Goal: Task Accomplishment & Management: Complete application form

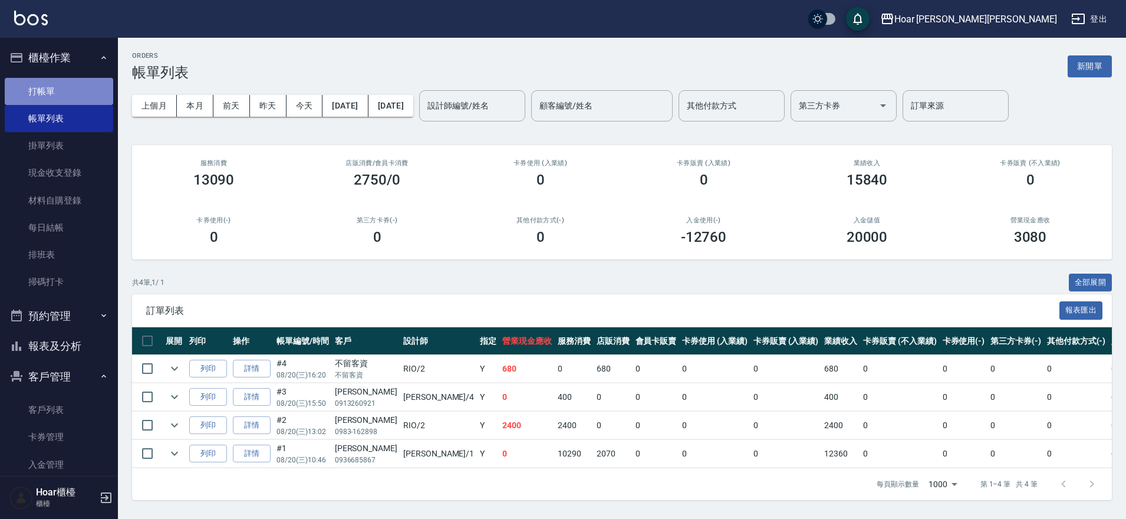
click at [65, 97] on link "打帳單" at bounding box center [59, 91] width 109 height 27
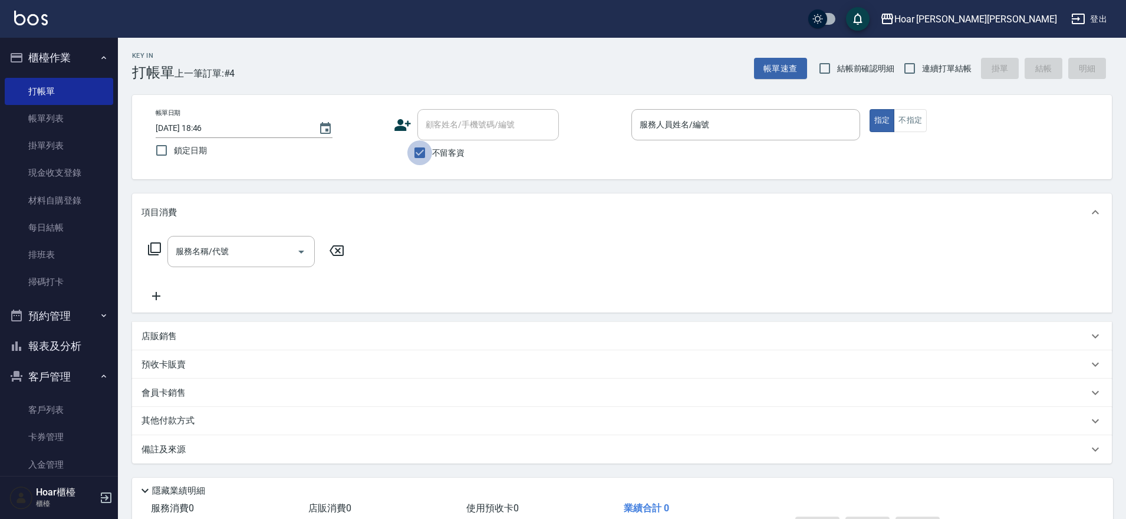
click at [422, 155] on input "不留客資" at bounding box center [420, 152] width 25 height 25
checkbox input "false"
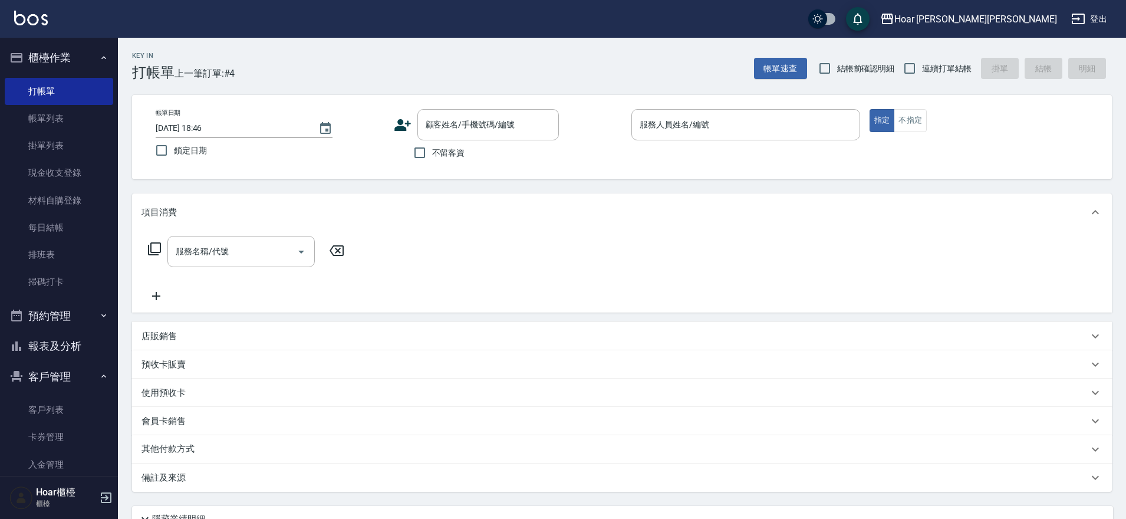
click at [61, 346] on button "報表及分析" at bounding box center [59, 346] width 109 height 31
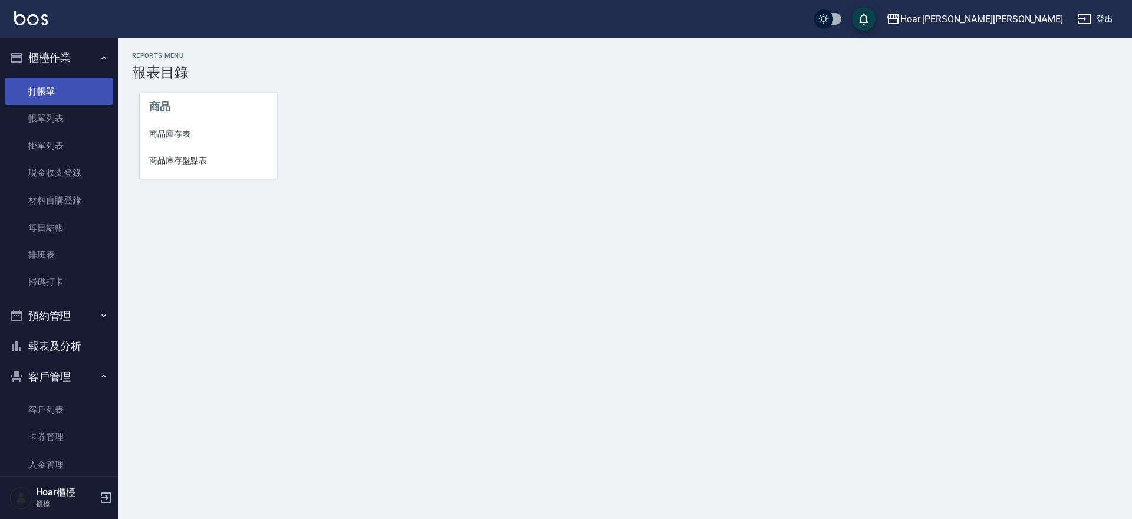
click at [63, 97] on link "打帳單" at bounding box center [59, 91] width 109 height 27
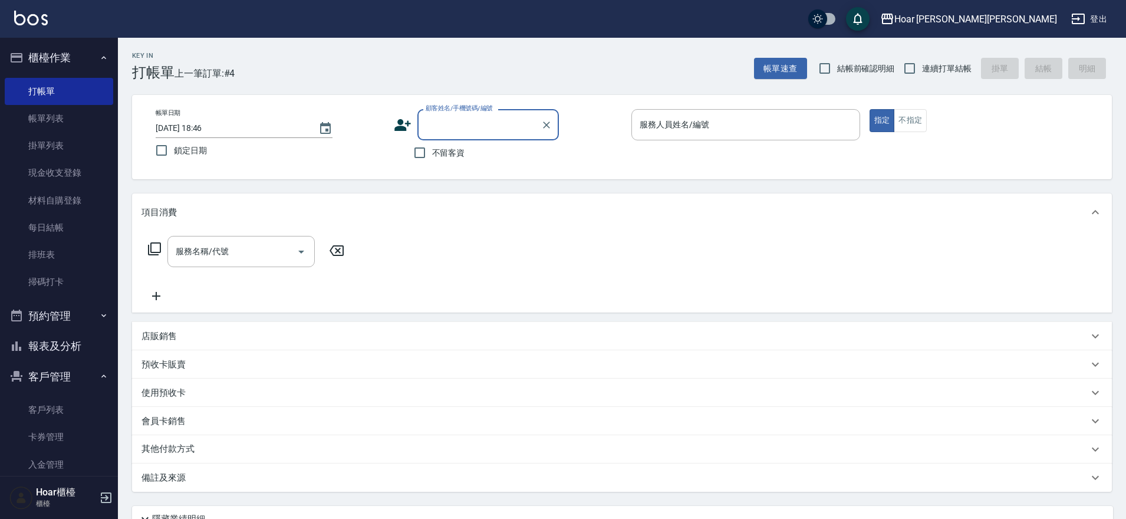
click at [441, 122] on input "顧客姓名/手機號碼/編號" at bounding box center [479, 124] width 113 height 21
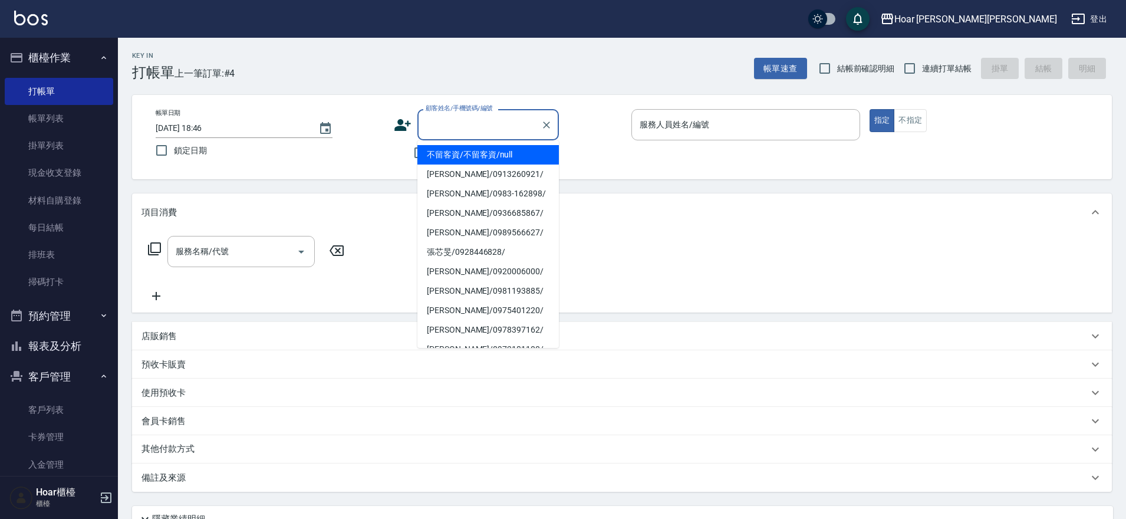
click at [450, 69] on div "Key In 打帳單 上一筆訂單:#4 帳單速查 結帳前確認明細 連續打單結帳 掛單 結帳 明細" at bounding box center [615, 59] width 994 height 43
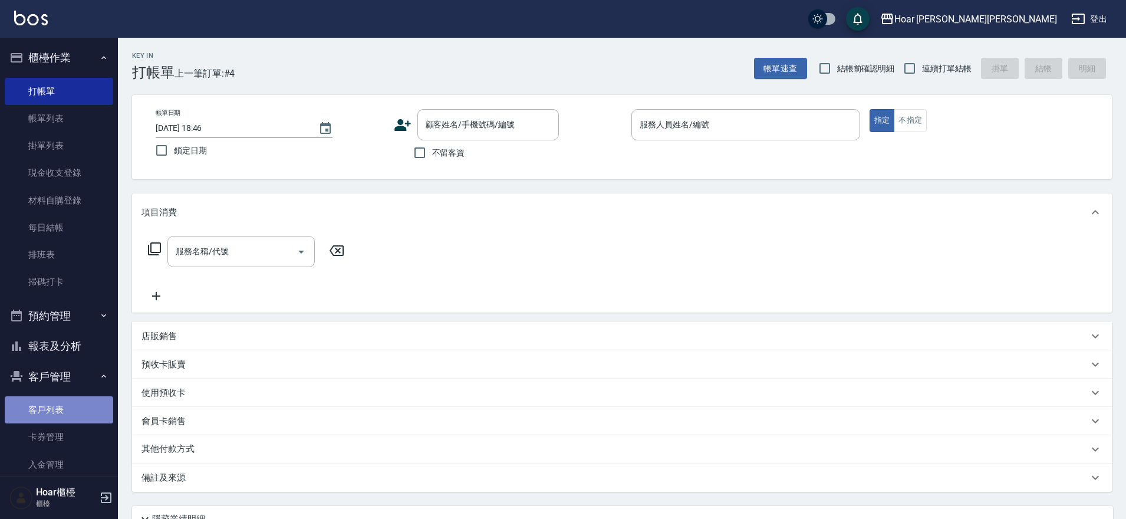
click at [75, 408] on link "客戶列表" at bounding box center [59, 409] width 109 height 27
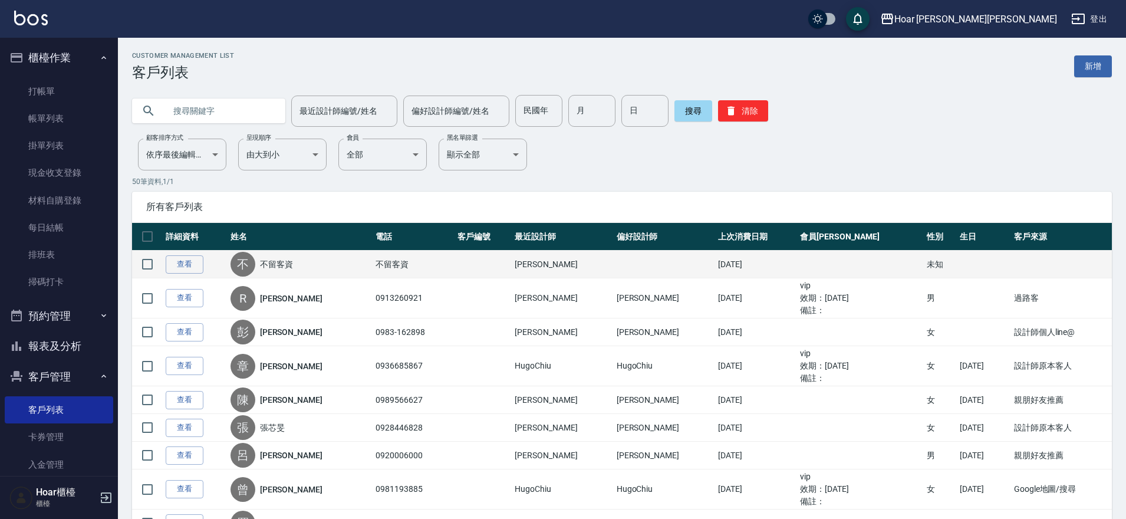
scroll to position [2, 0]
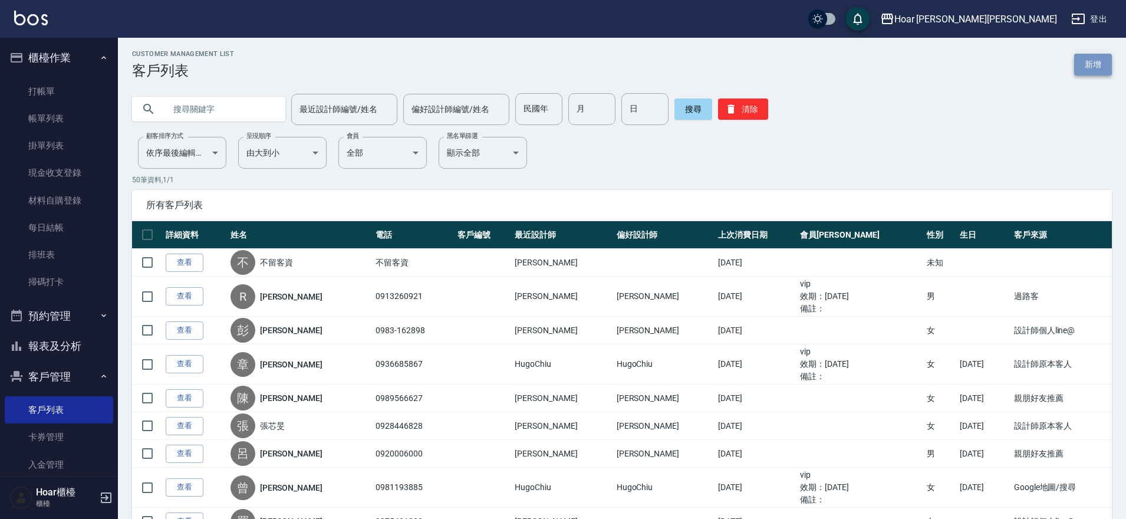
click at [1079, 64] on link "新增" at bounding box center [1093, 65] width 38 height 22
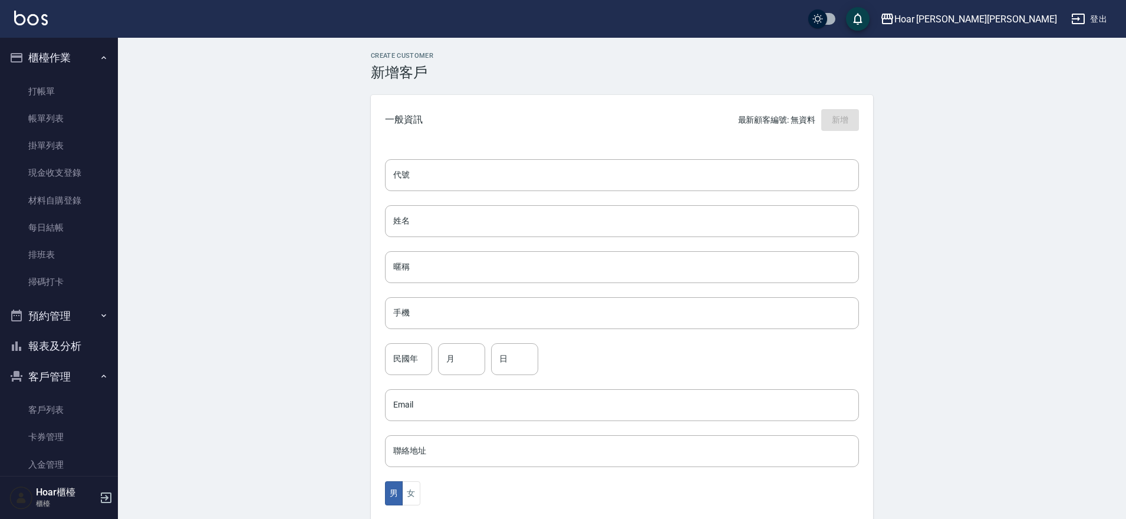
scroll to position [2, 0]
click at [451, 224] on input "姓名" at bounding box center [622, 219] width 474 height 32
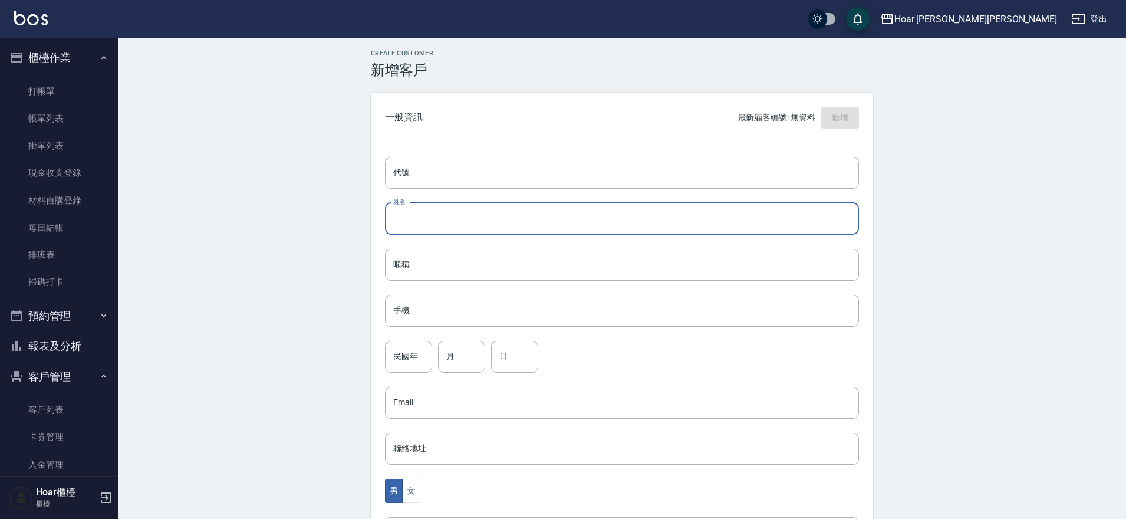
scroll to position [0, 0]
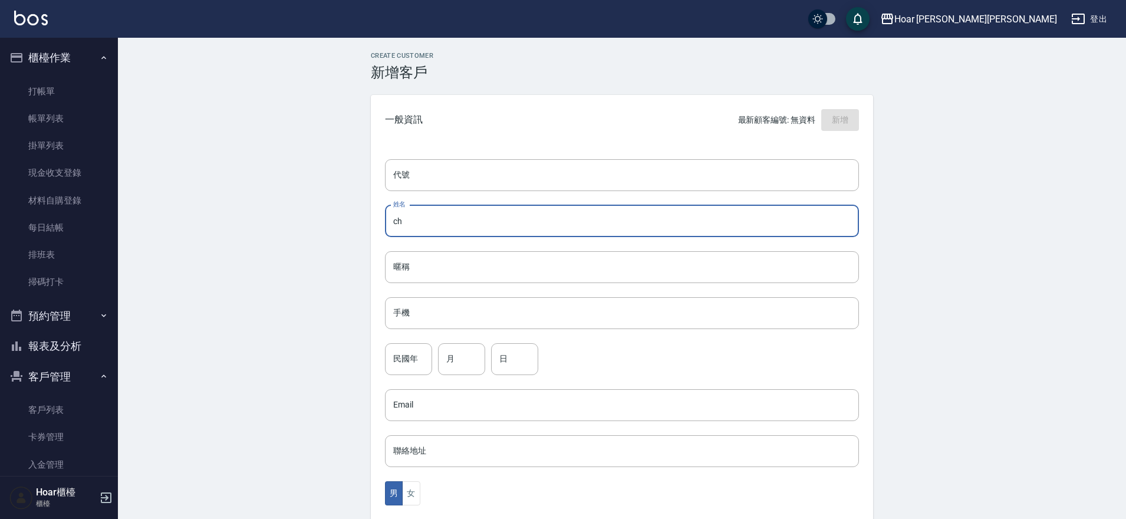
type input "c"
type input "慌"
type input "[PERSON_NAME]"
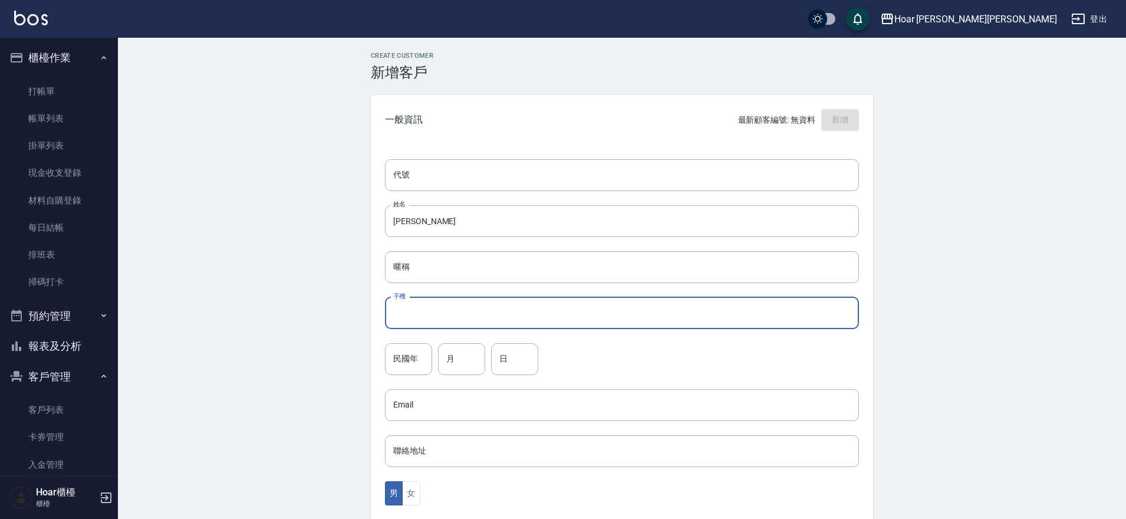
click at [416, 313] on input "手機" at bounding box center [622, 313] width 474 height 32
type input "0978552215"
click at [458, 367] on input "月" at bounding box center [461, 359] width 47 height 32
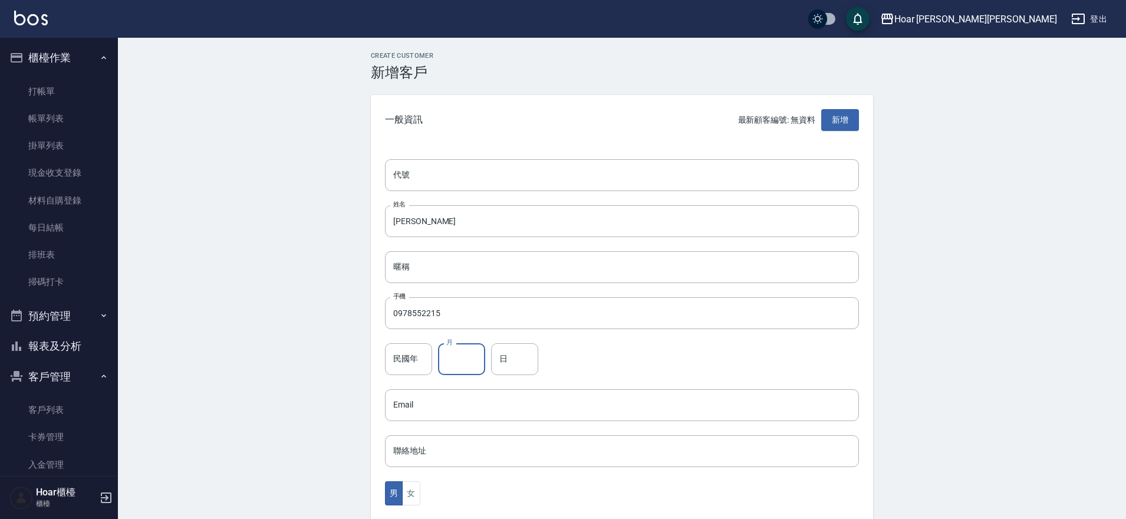
type input "10"
click at [521, 360] on input "日" at bounding box center [514, 359] width 47 height 32
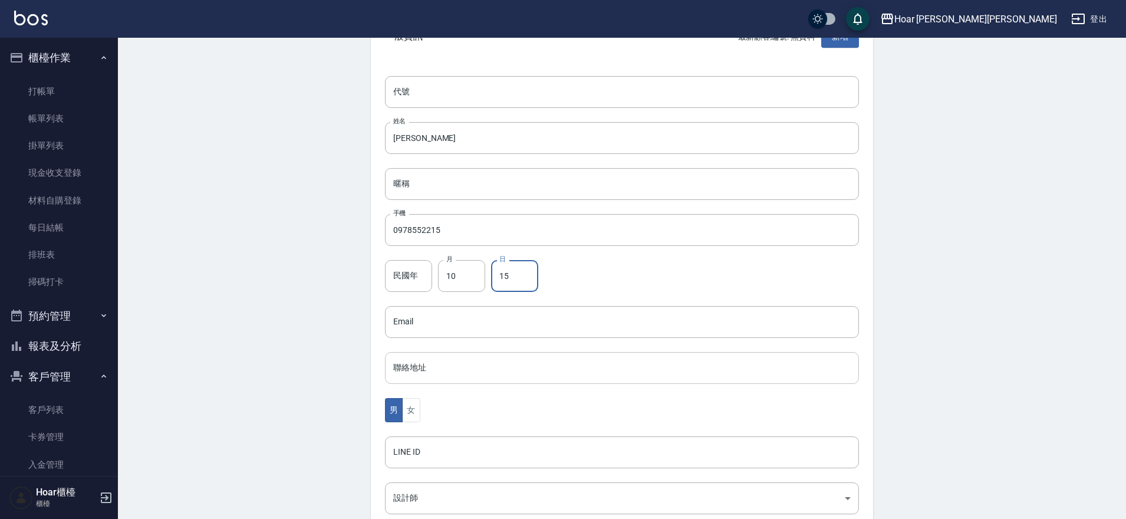
scroll to position [93, 0]
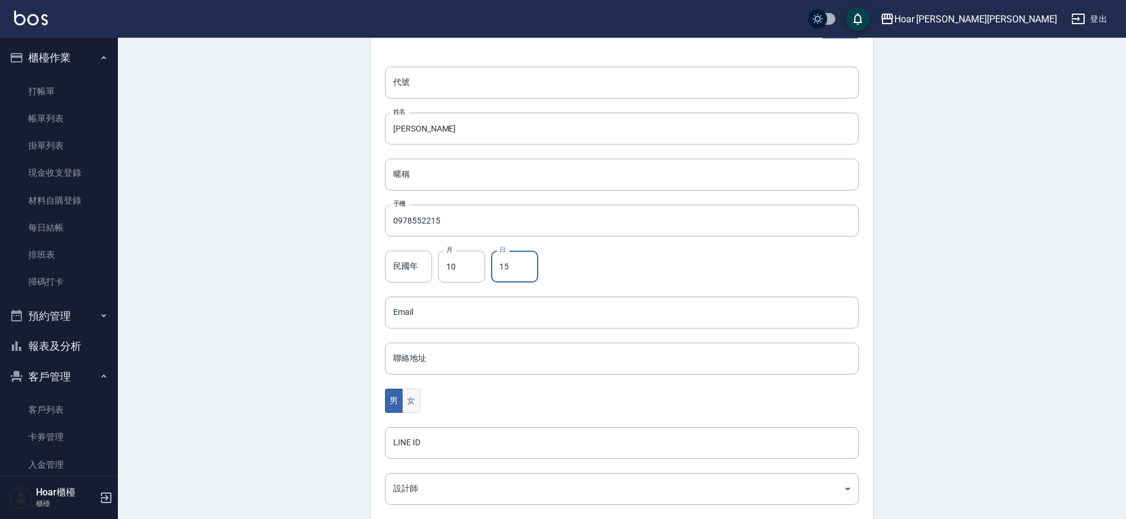
type input "15"
click at [406, 399] on button "女" at bounding box center [411, 401] width 18 height 24
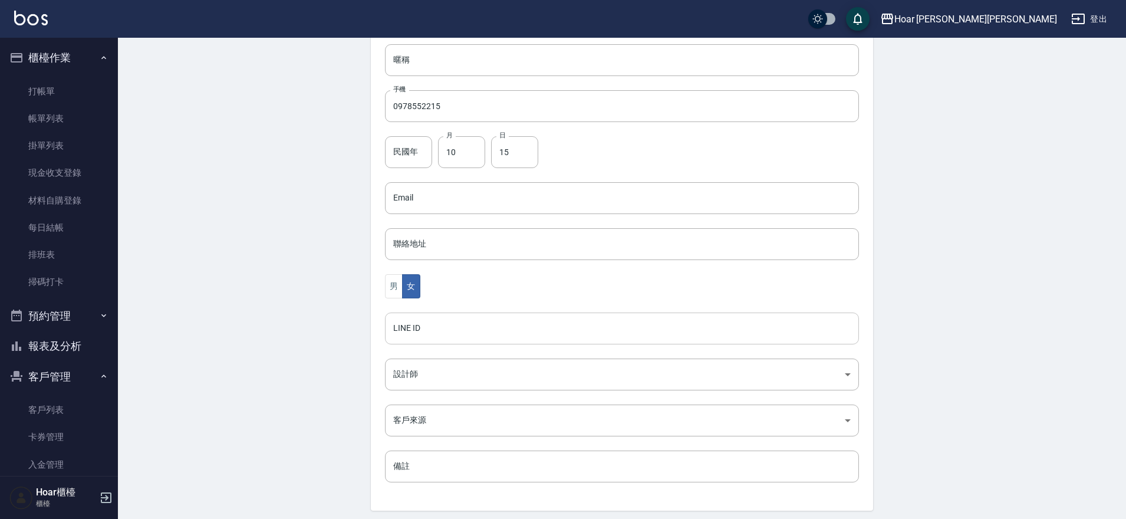
scroll to position [213, 0]
click at [421, 372] on body "Hoar [PERSON_NAME][PERSON_NAME] 登出 櫃檯作業 打帳單 帳單列表 掛單列表 現金收支登錄 材料自購登錄 每日結帳 排班表 掃碼…" at bounding box center [563, 171] width 1126 height 768
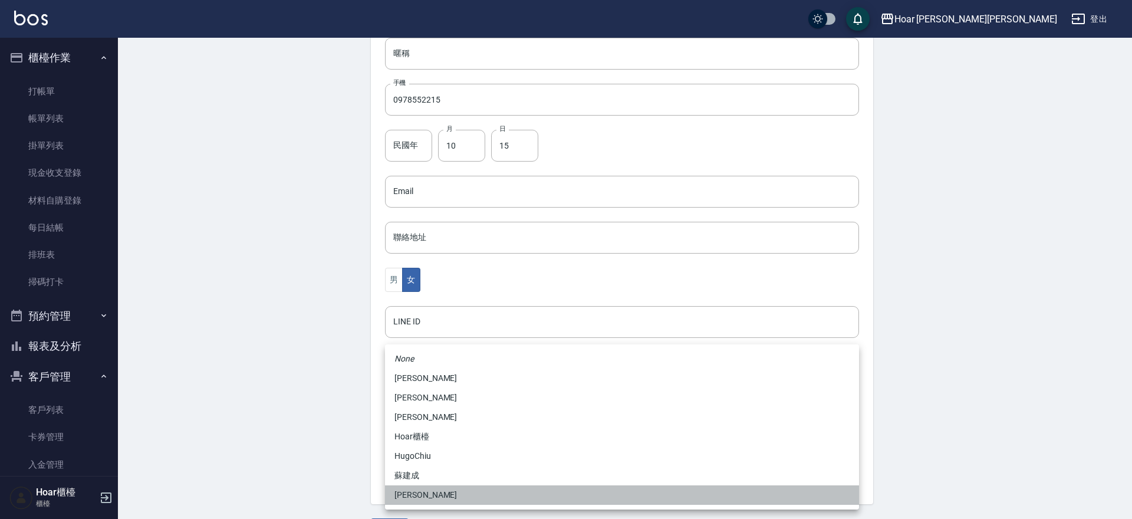
click at [414, 497] on li "[PERSON_NAME]" at bounding box center [622, 494] width 474 height 19
type input "ca54d0d9-00fe-490f-ba6a-72a5339bf885"
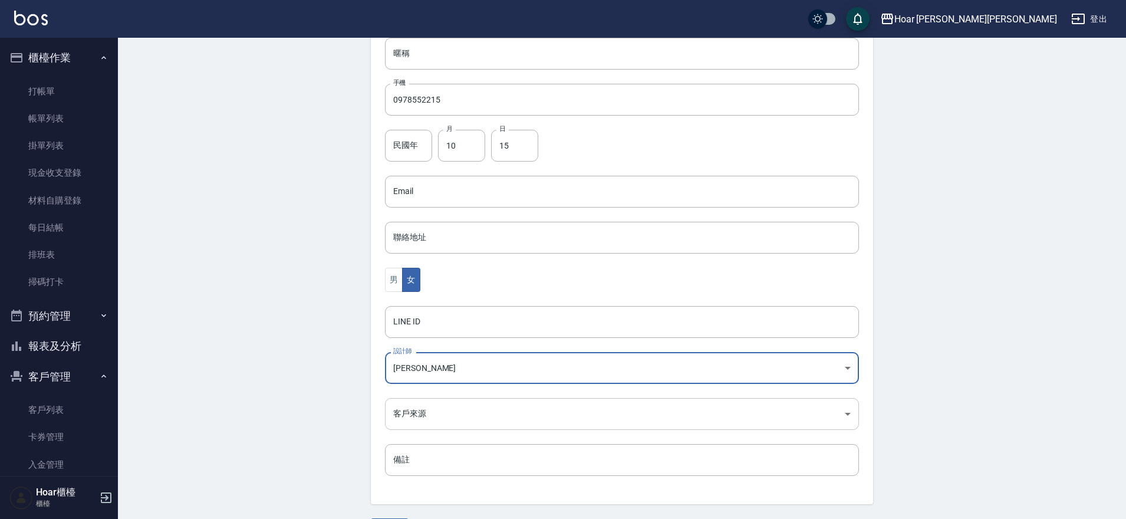
click at [442, 414] on body "Hoar [PERSON_NAME][PERSON_NAME] 登出 櫃檯作業 打帳單 帳單列表 掛單列表 現金收支登錄 材料自購登錄 每日結帳 排班表 掃碼…" at bounding box center [563, 171] width 1126 height 768
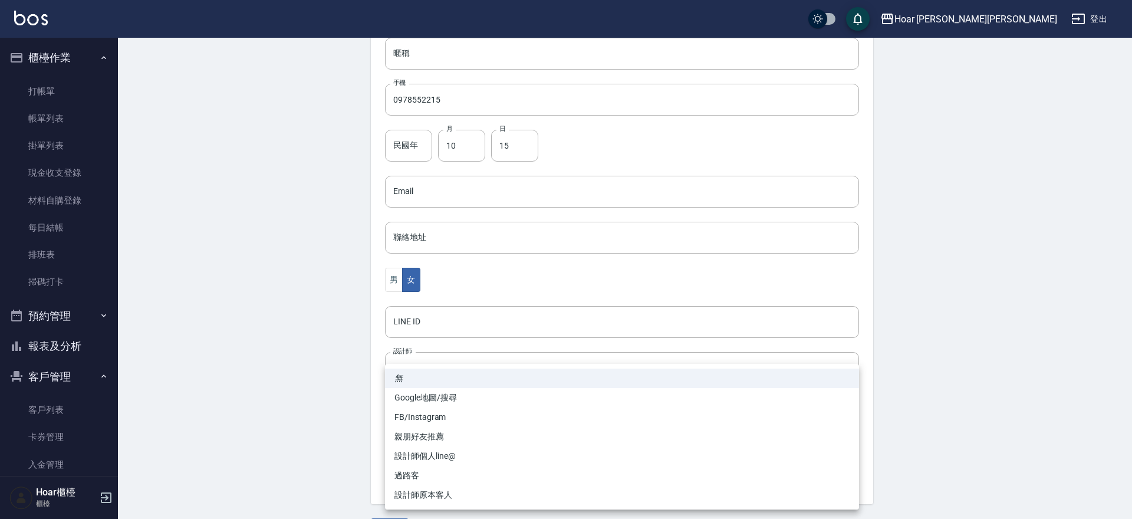
click at [441, 422] on li "FB/Instagram" at bounding box center [622, 417] width 474 height 19
type input "FB/Instagram"
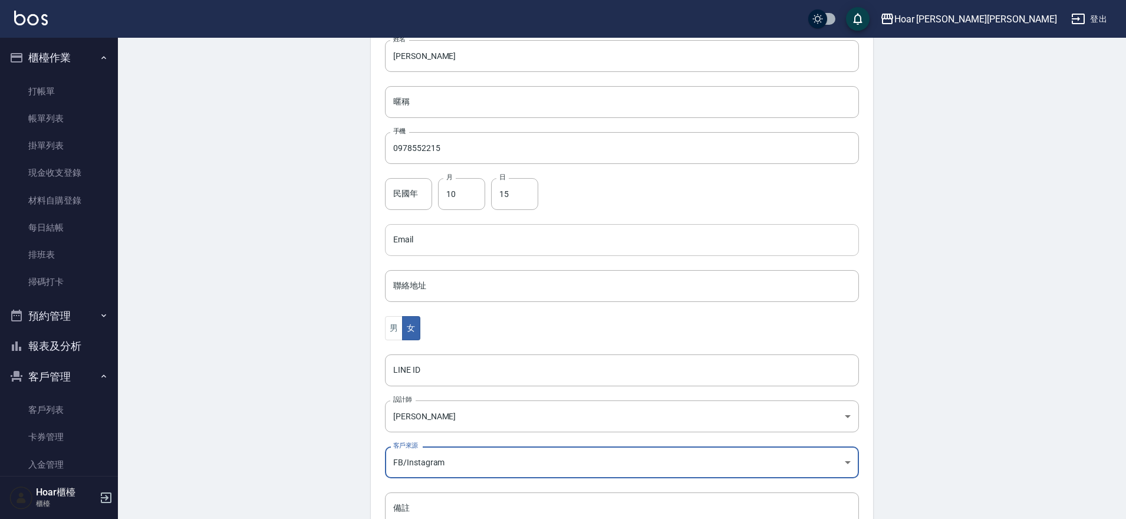
scroll to position [249, 0]
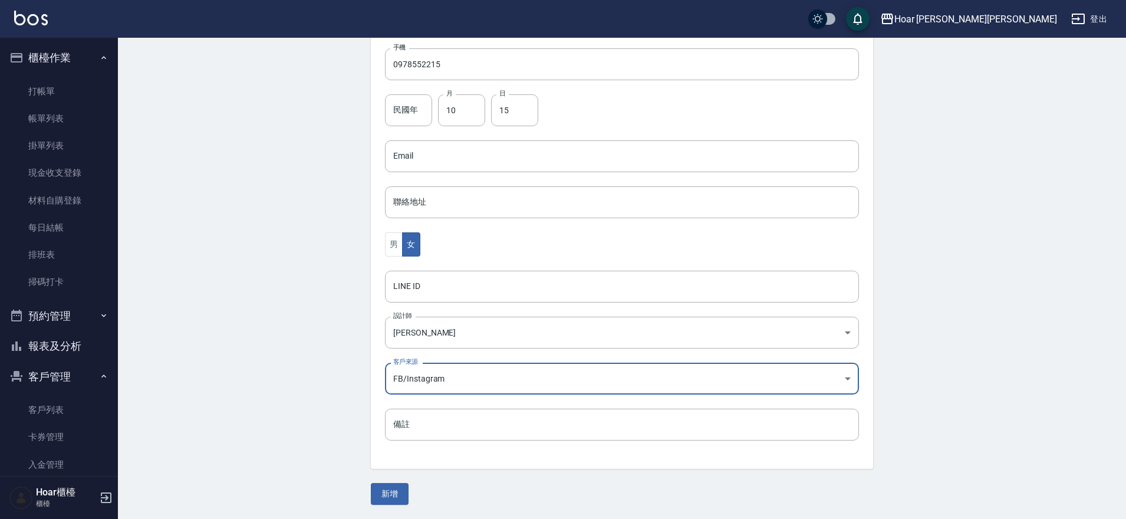
drag, startPoint x: 385, startPoint y: 497, endPoint x: 395, endPoint y: 494, distance: 10.5
click at [385, 497] on button "新增" at bounding box center [390, 494] width 38 height 22
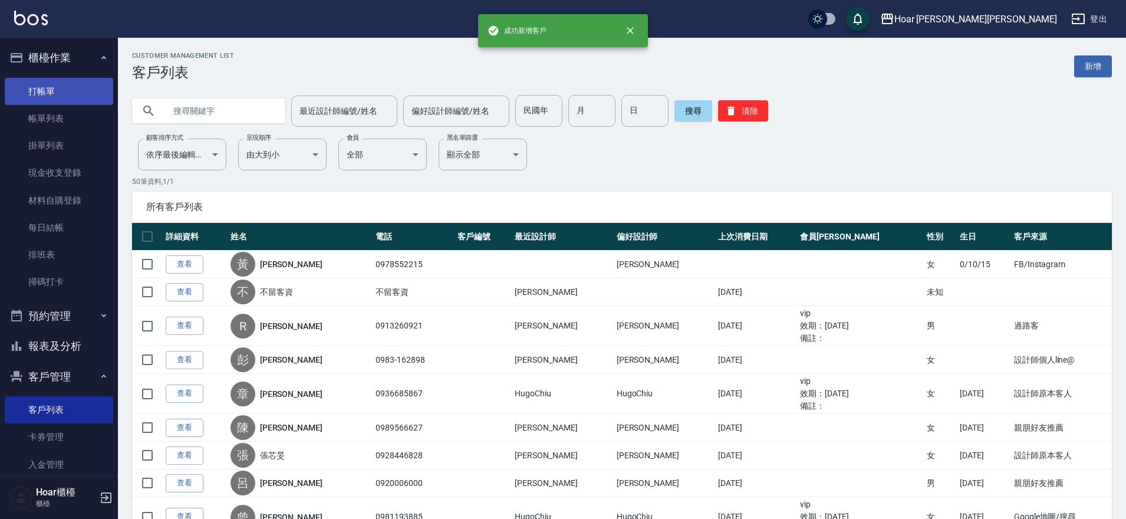
click at [42, 81] on link "打帳單" at bounding box center [59, 91] width 109 height 27
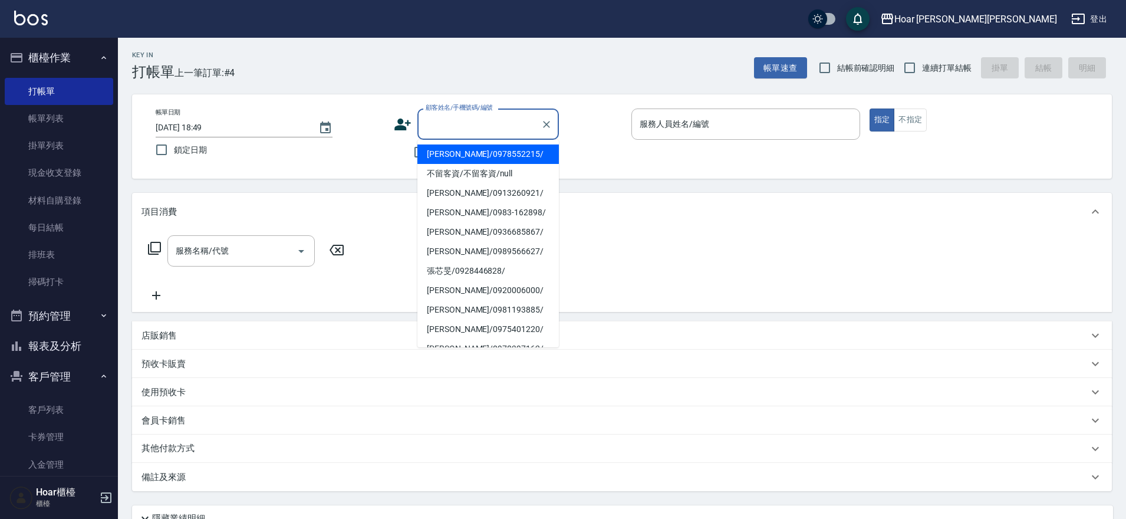
click at [459, 123] on input "顧客姓名/手機號碼/編號" at bounding box center [479, 124] width 113 height 21
click at [461, 159] on li "[PERSON_NAME]/0978552215/" at bounding box center [489, 153] width 142 height 19
type input "[PERSON_NAME]/0978552215/"
type input "Shami-3"
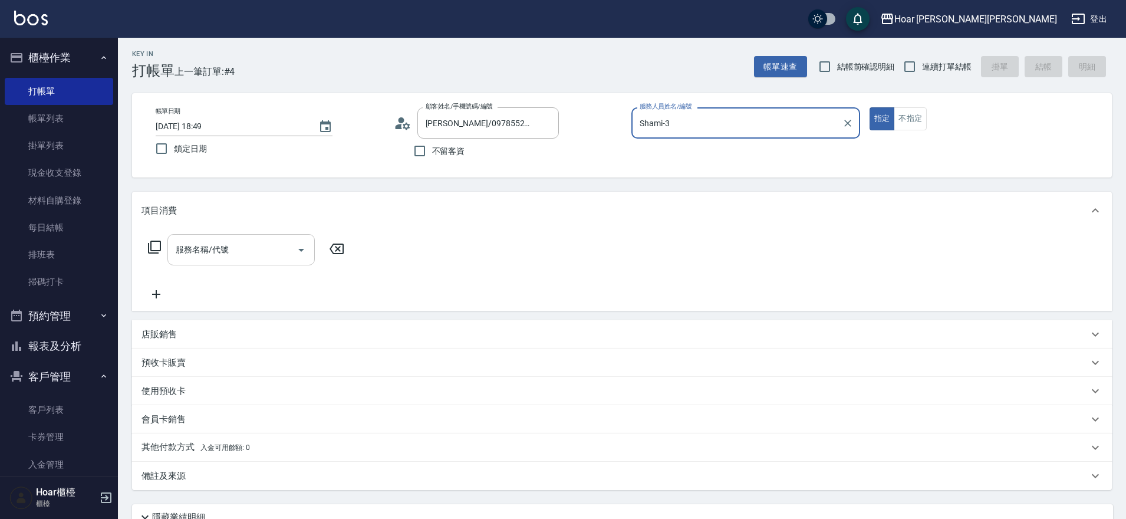
click at [196, 249] on input "服務名稱/代號" at bounding box center [232, 249] width 119 height 21
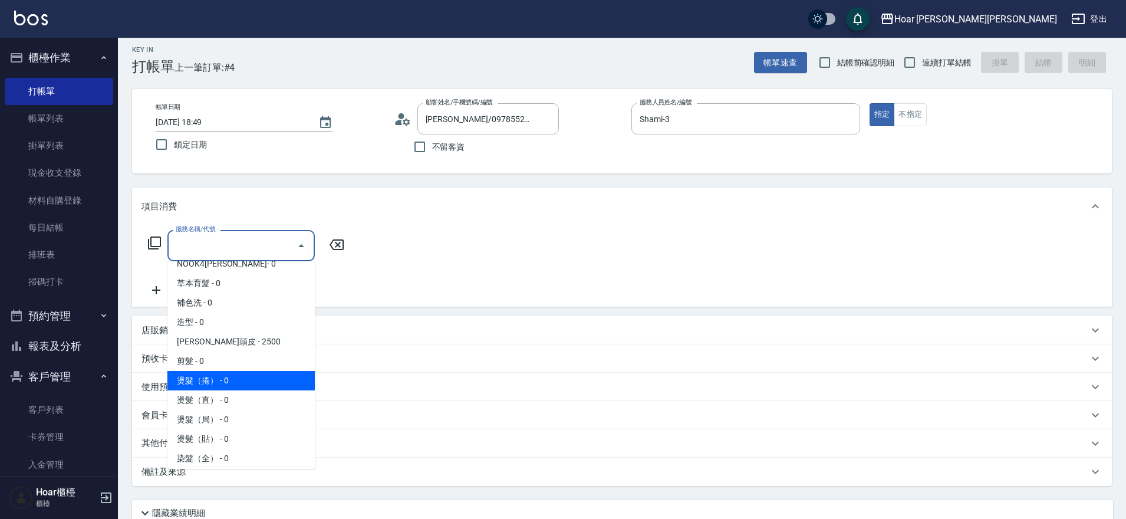
scroll to position [73, 0]
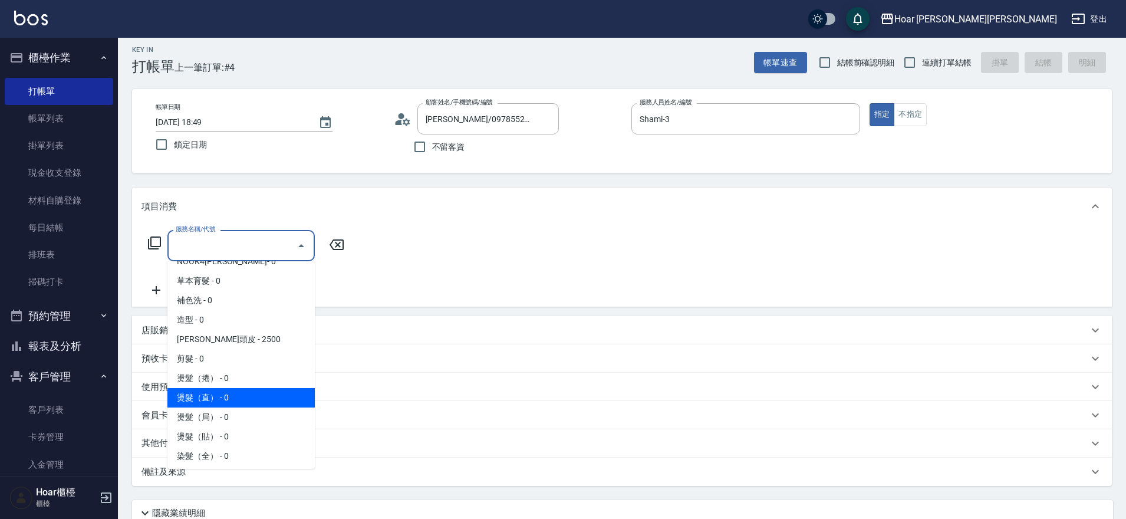
click at [212, 392] on span "燙髮（直） - 0" at bounding box center [240, 397] width 147 height 19
type input "燙髮（直）(302)"
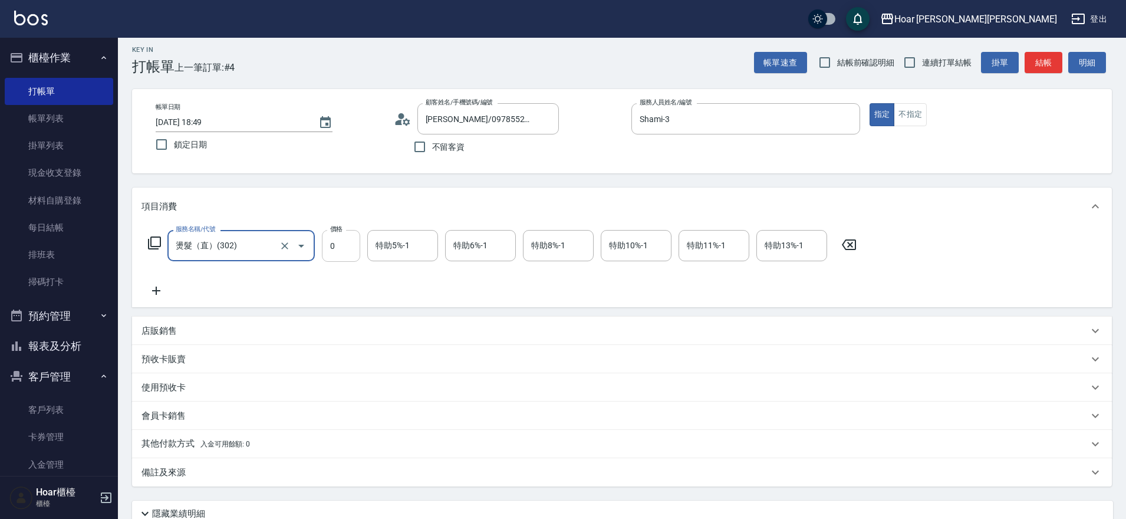
drag, startPoint x: 343, startPoint y: 244, endPoint x: 349, endPoint y: 248, distance: 7.6
click at [343, 244] on input "0" at bounding box center [341, 246] width 38 height 32
type input "1800"
click at [150, 291] on icon at bounding box center [156, 291] width 29 height 14
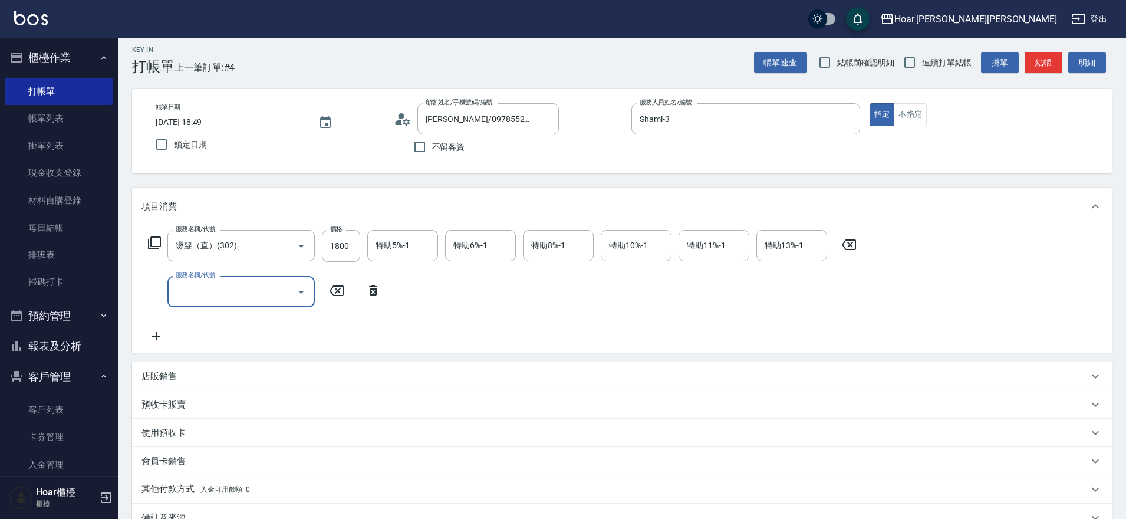
click at [186, 295] on input "服務名稱/代號" at bounding box center [232, 291] width 119 height 21
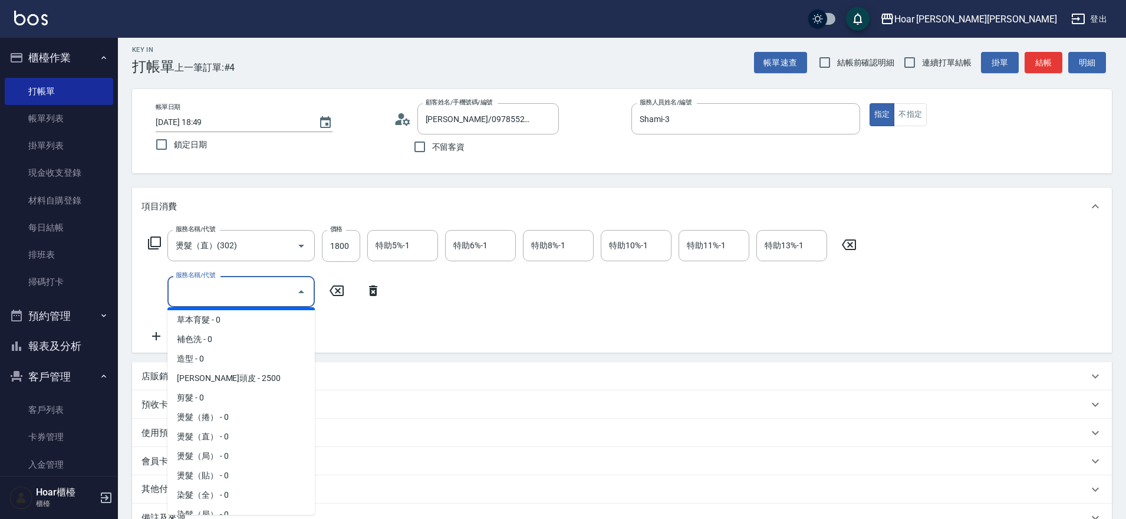
scroll to position [100, 0]
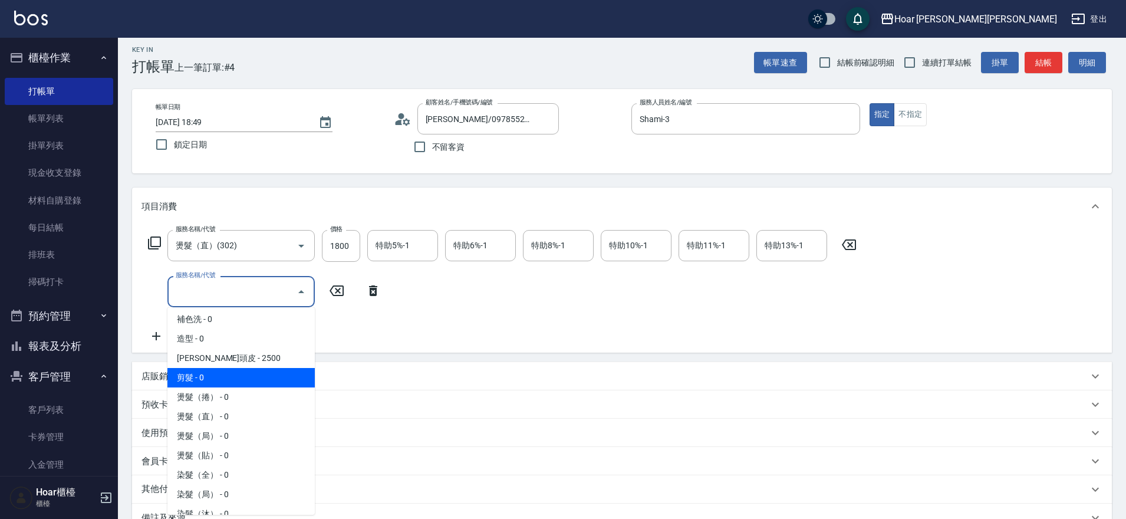
drag, startPoint x: 222, startPoint y: 382, endPoint x: 303, endPoint y: 327, distance: 97.3
click at [222, 381] on span "剪髮 - 0" at bounding box center [240, 377] width 147 height 19
type input "剪髮(201)"
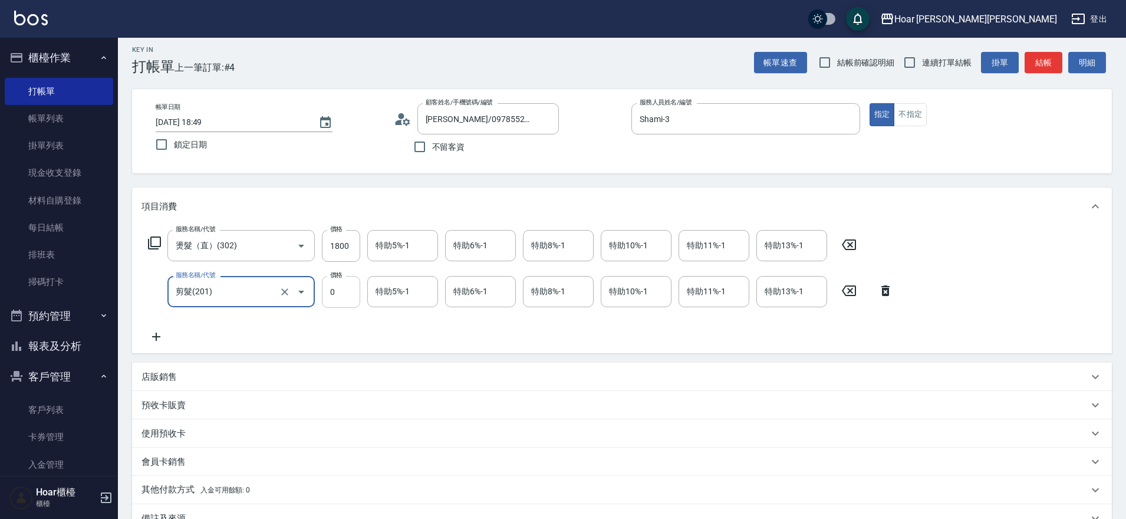
click at [341, 293] on input "0" at bounding box center [341, 292] width 38 height 32
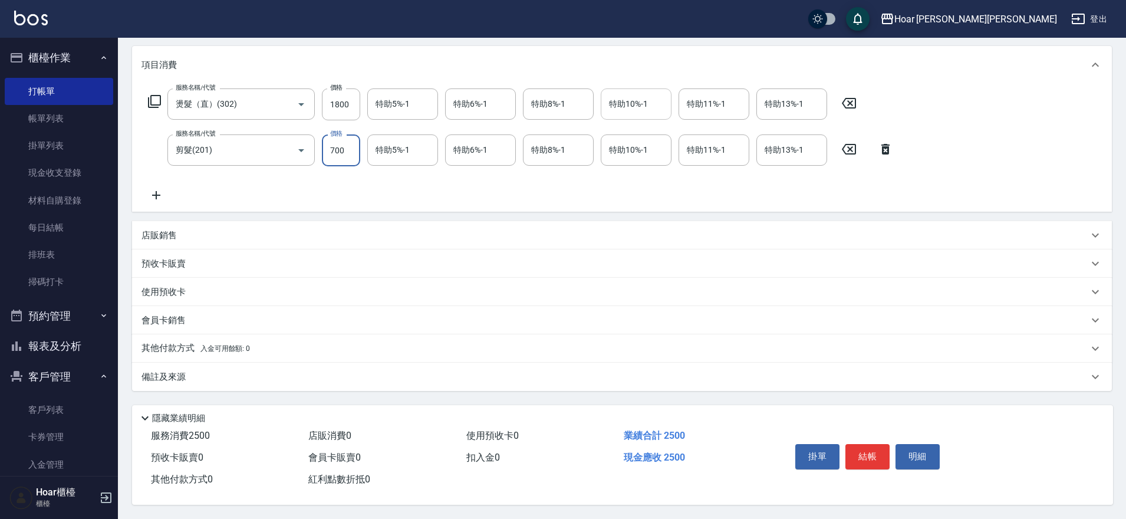
scroll to position [153, 0]
type input "700"
click at [817, 453] on button "掛單" at bounding box center [818, 456] width 44 height 25
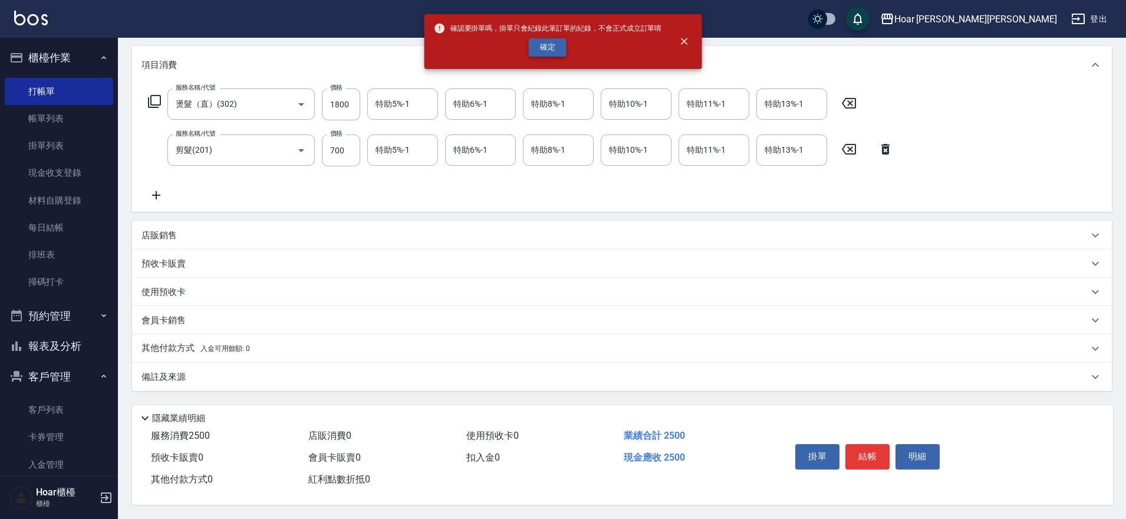
click at [560, 45] on button "確定" at bounding box center [548, 47] width 38 height 18
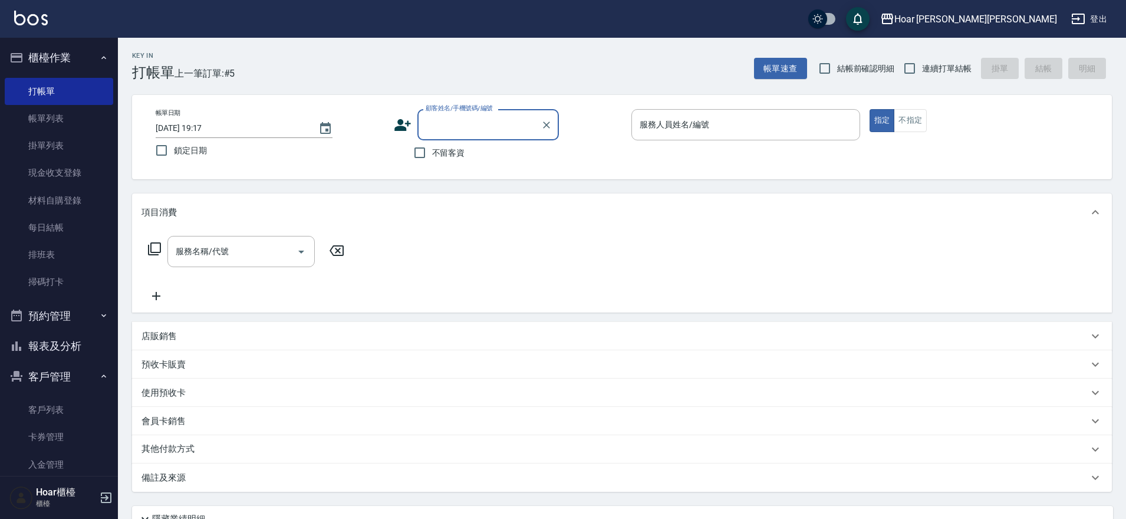
click at [44, 59] on button "櫃檯作業" at bounding box center [59, 57] width 109 height 31
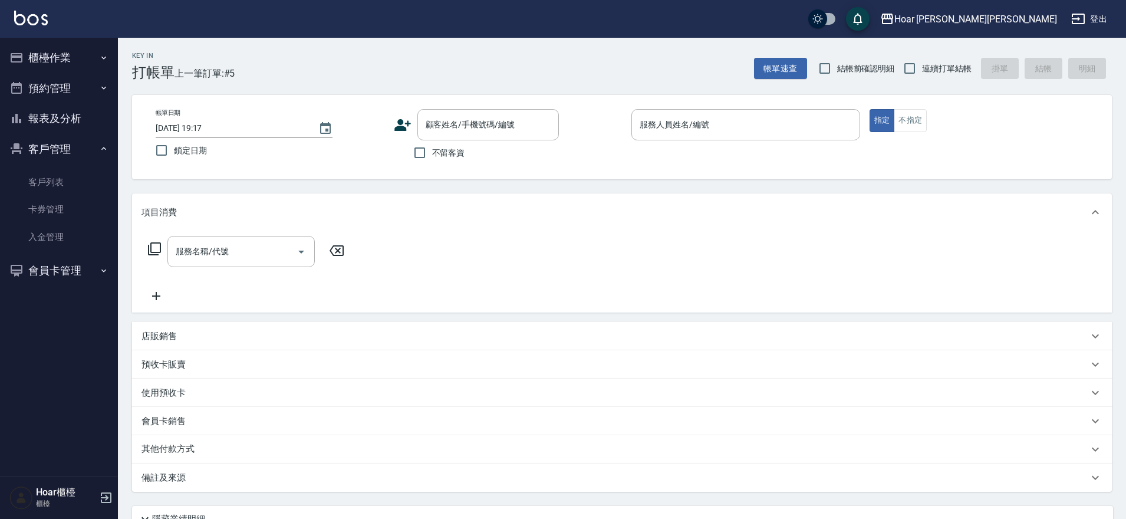
click at [64, 56] on button "櫃檯作業" at bounding box center [59, 57] width 109 height 31
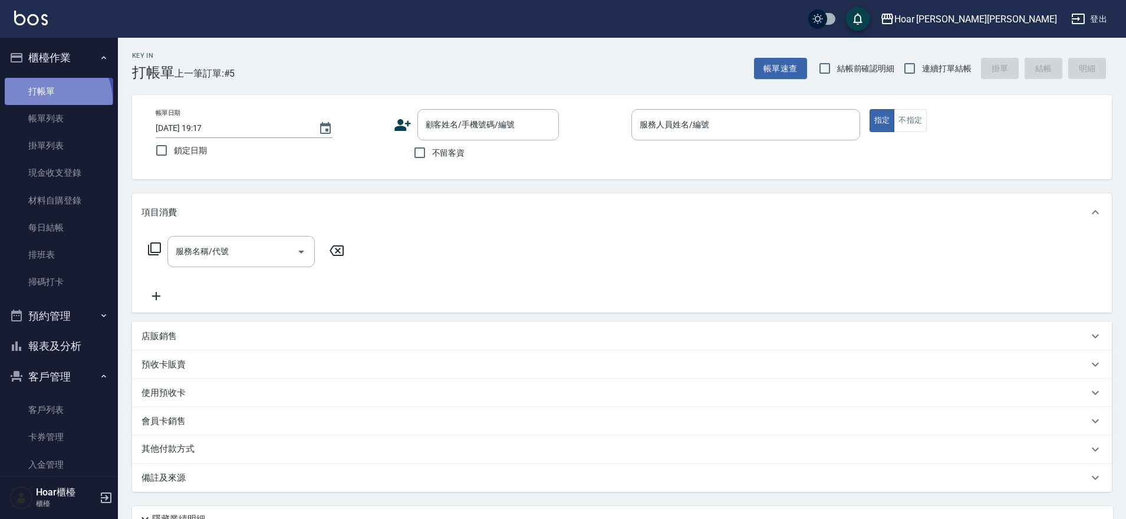
click at [55, 99] on link "打帳單" at bounding box center [59, 91] width 109 height 27
click at [41, 126] on link "帳單列表" at bounding box center [59, 118] width 109 height 27
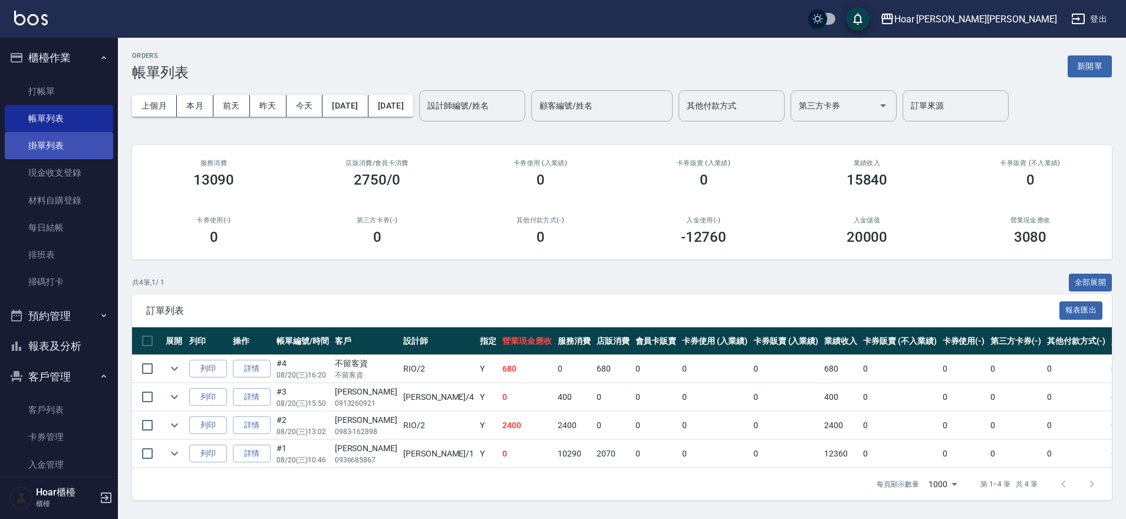
click at [27, 137] on link "掛單列表" at bounding box center [59, 145] width 109 height 27
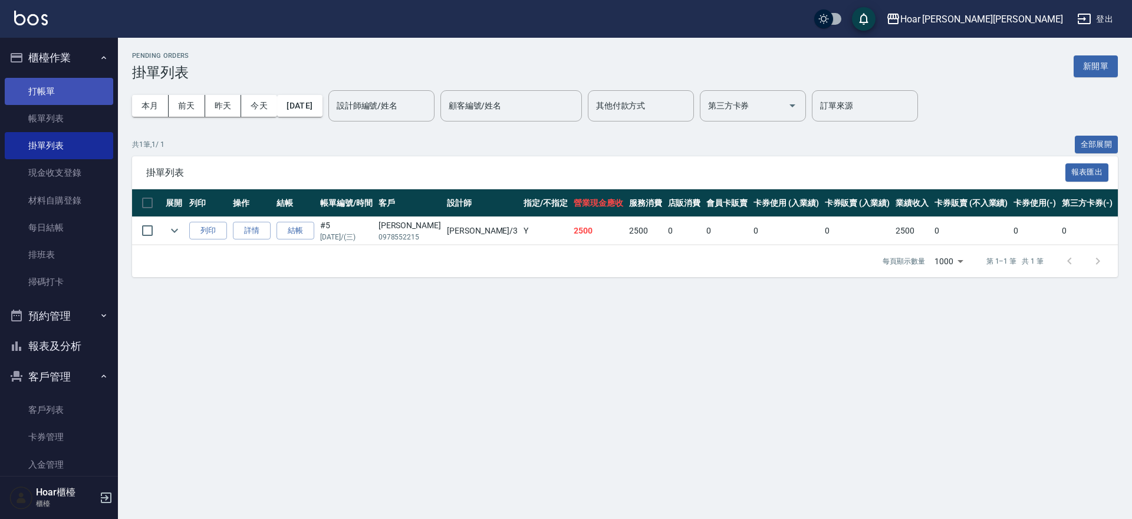
click at [67, 86] on link "打帳單" at bounding box center [59, 91] width 109 height 27
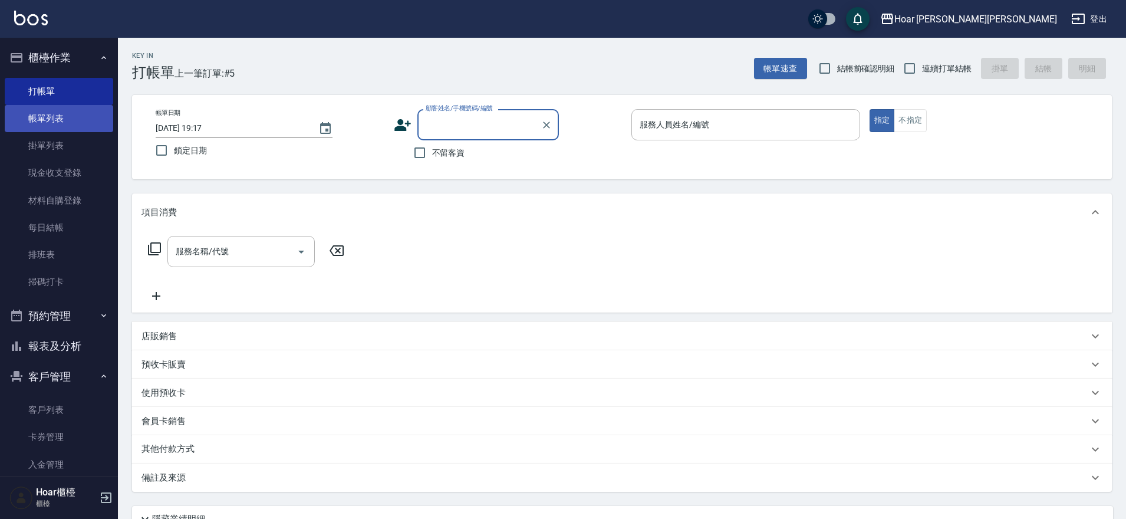
click at [60, 116] on link "帳單列表" at bounding box center [59, 118] width 109 height 27
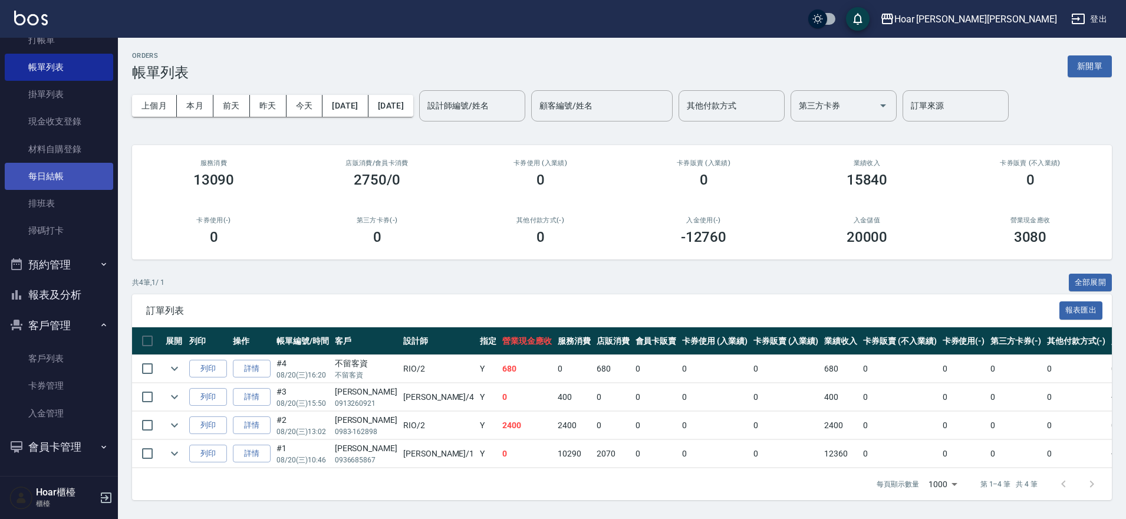
scroll to position [5, 0]
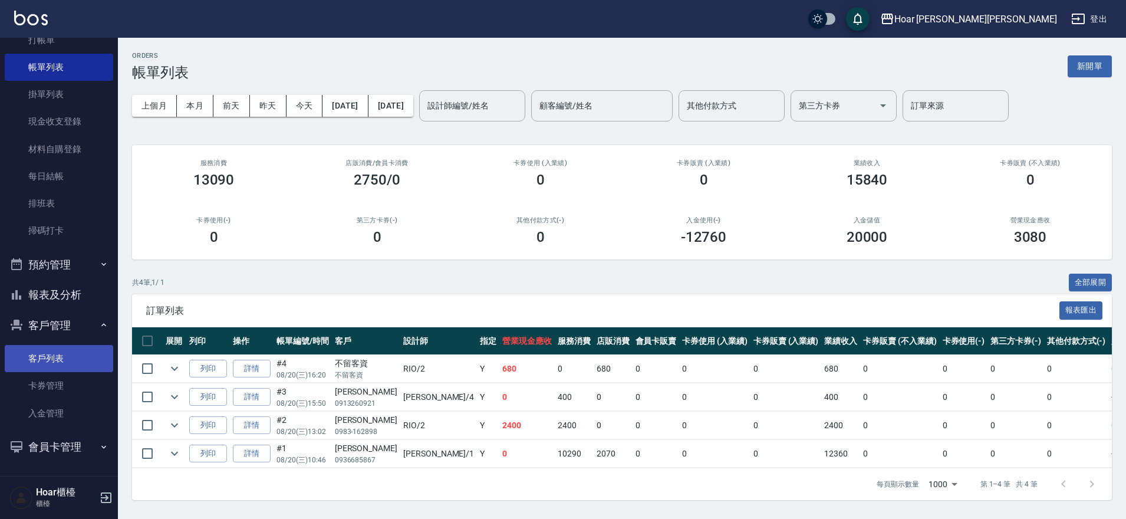
click at [59, 364] on link "客戶列表" at bounding box center [59, 358] width 109 height 27
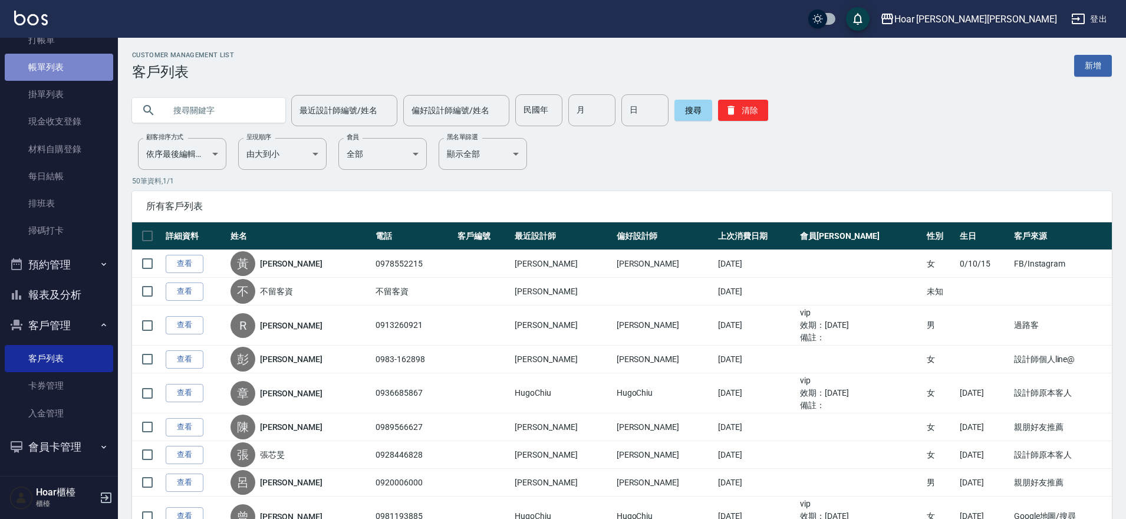
click at [58, 59] on link "帳單列表" at bounding box center [59, 67] width 109 height 27
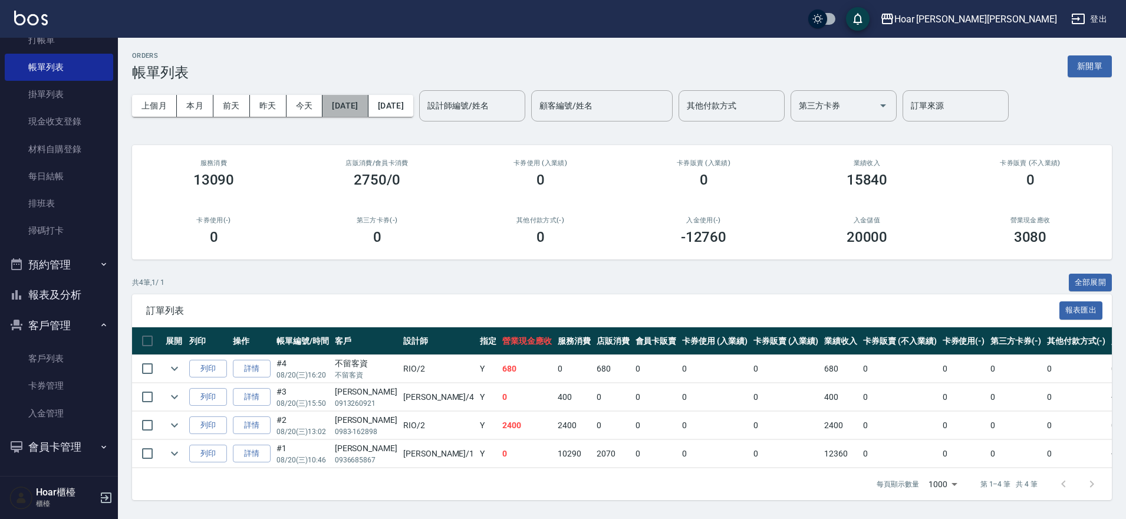
click at [368, 104] on button "[DATE]" at bounding box center [345, 106] width 45 height 22
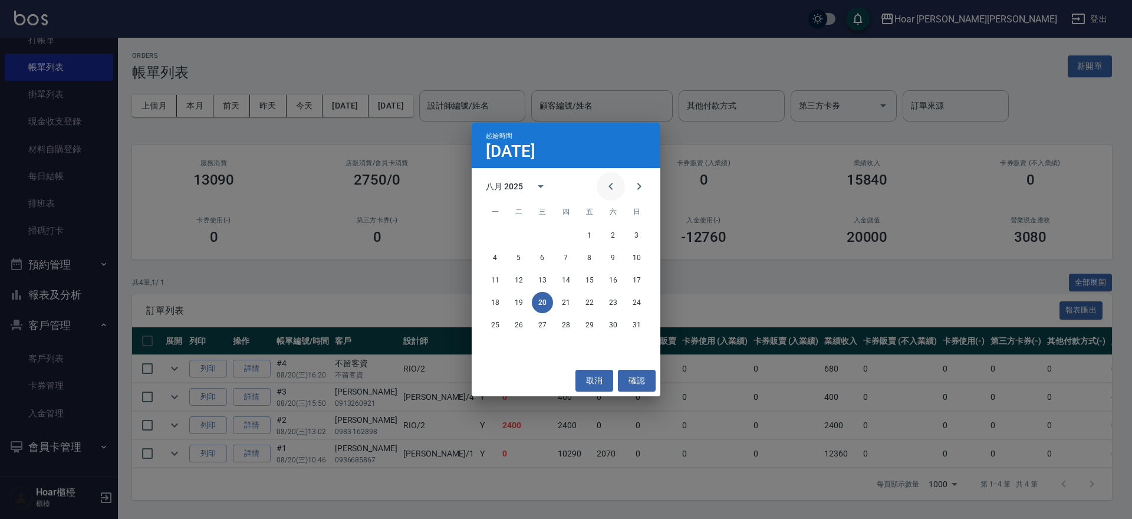
click at [607, 183] on icon "Previous month" at bounding box center [611, 186] width 14 height 14
click at [585, 283] on button "18" at bounding box center [589, 280] width 21 height 21
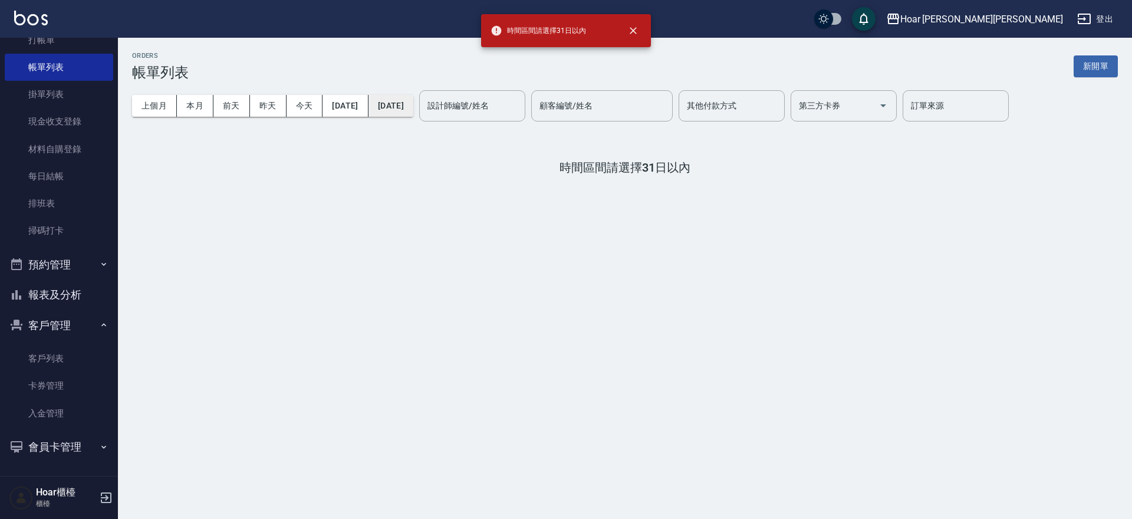
click at [404, 111] on button "[DATE]" at bounding box center [391, 106] width 45 height 22
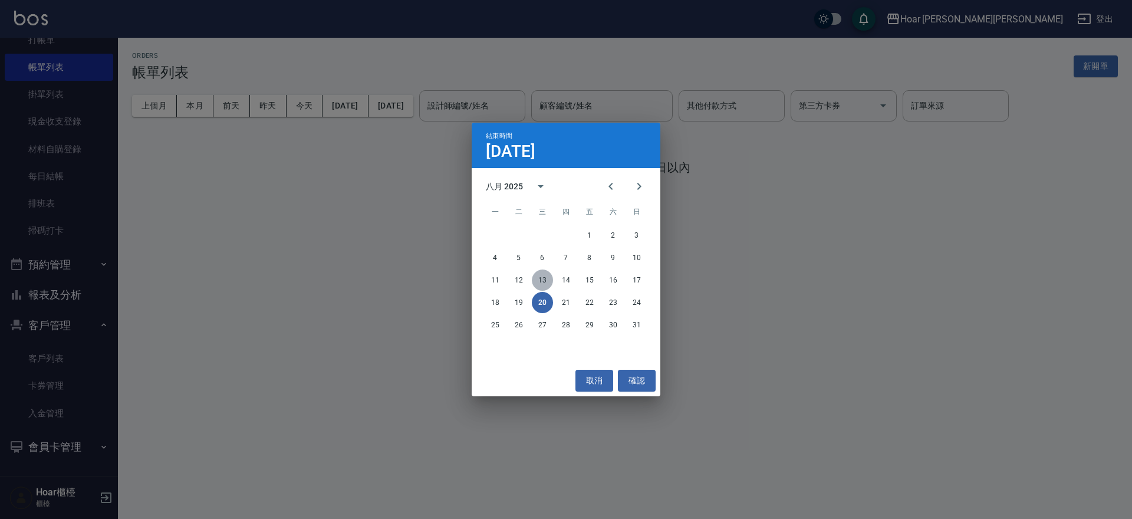
click at [544, 279] on button "13" at bounding box center [542, 280] width 21 height 21
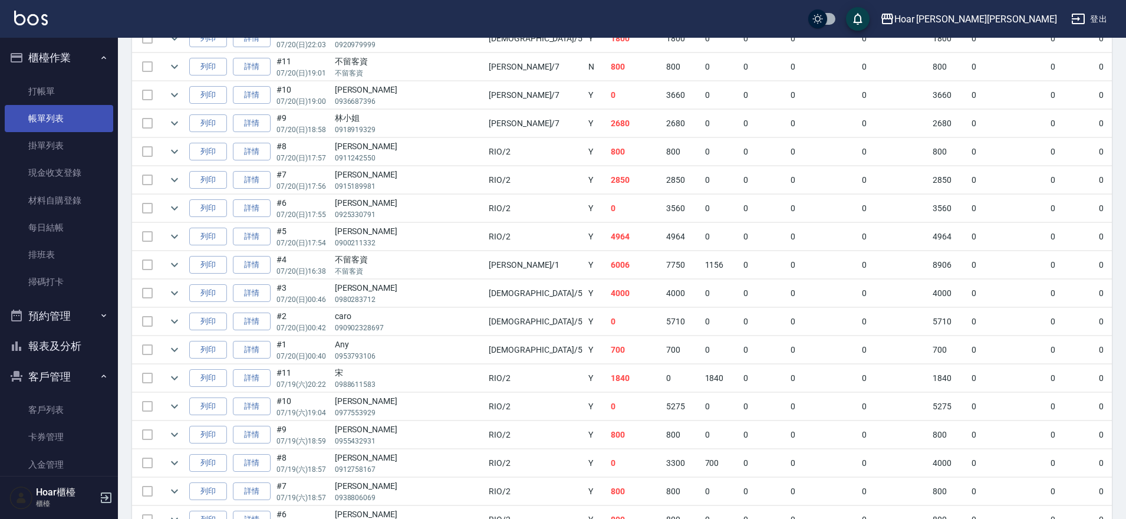
scroll to position [5861, 0]
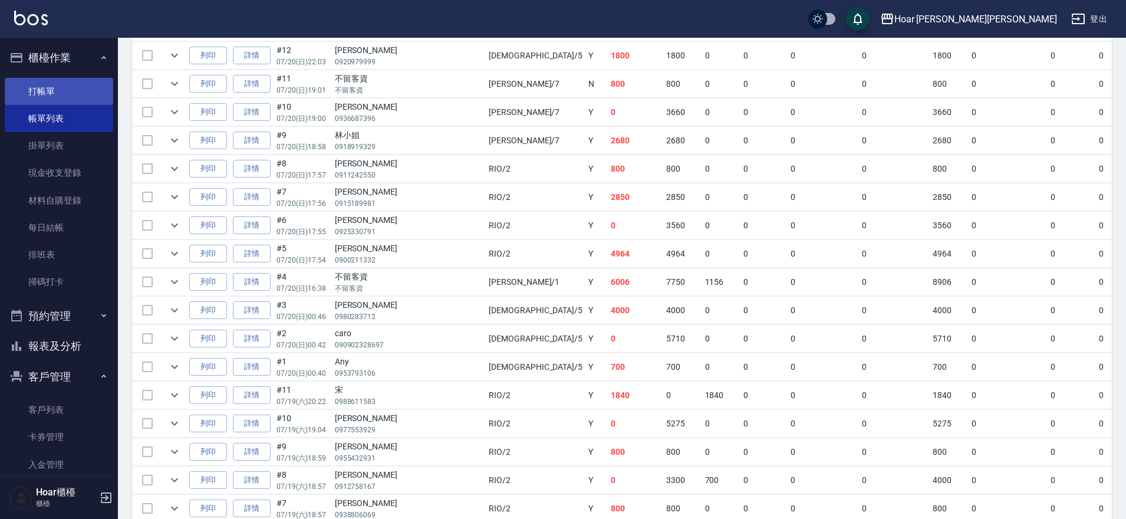
click at [58, 82] on link "打帳單" at bounding box center [59, 91] width 109 height 27
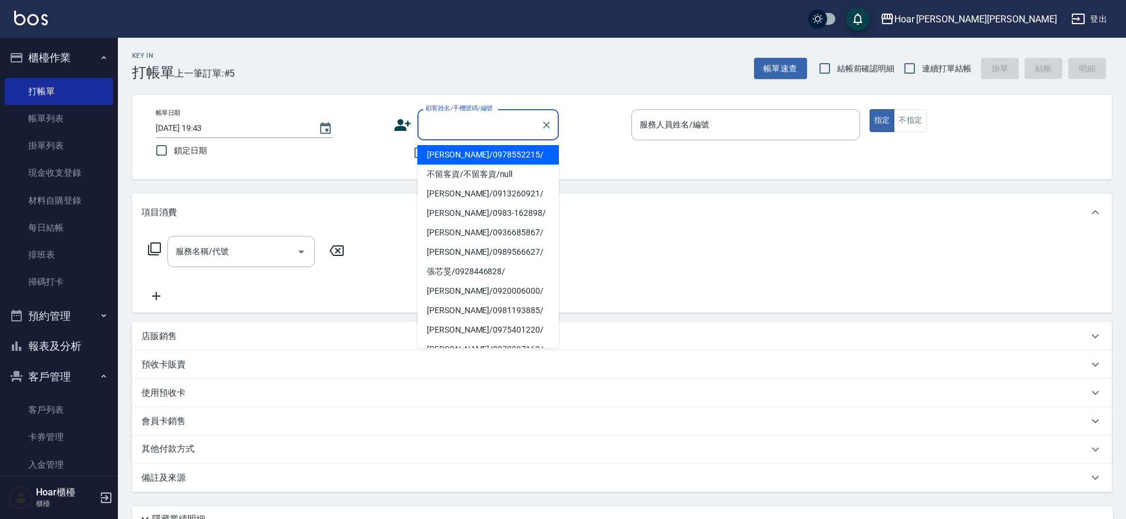
click at [454, 132] on input "顧客姓名/手機號碼/編號" at bounding box center [479, 124] width 113 height 21
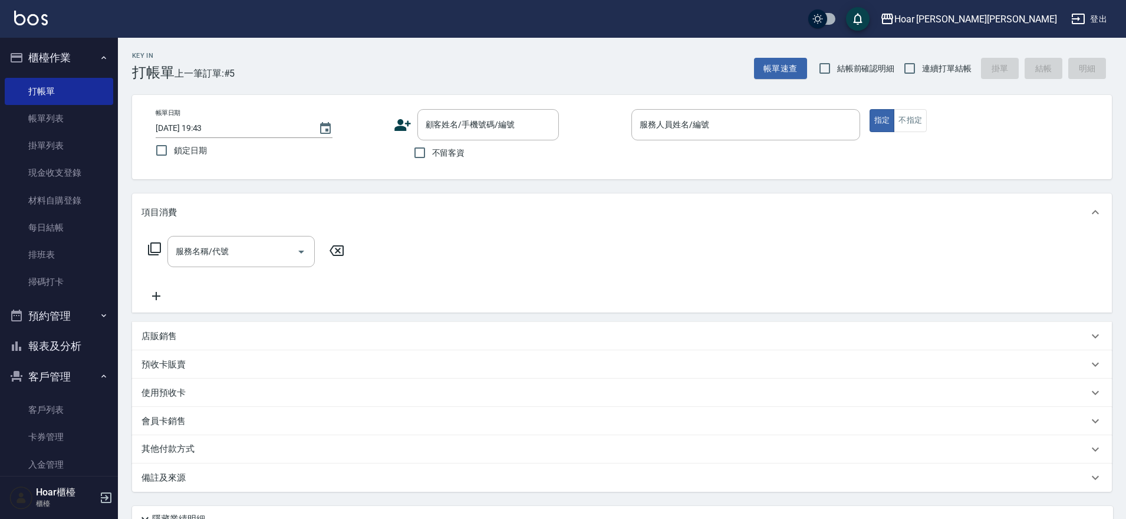
click at [383, 148] on div "帳單日期 [DATE] 19:43 鎖定日期" at bounding box center [270, 136] width 229 height 54
